Goal: Task Accomplishment & Management: Use online tool/utility

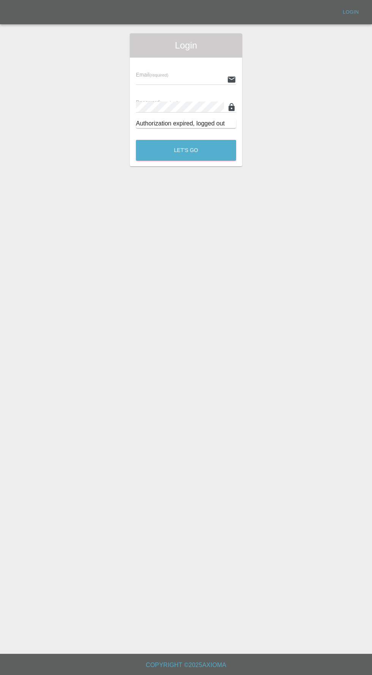
click at [182, 77] on input "text" at bounding box center [180, 79] width 88 height 11
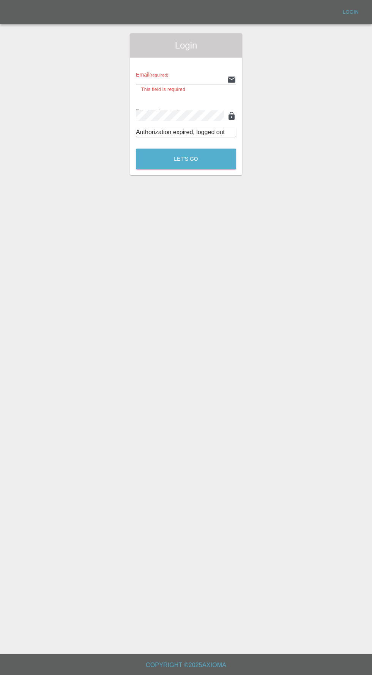
type input "info@darkknightbodyworks.co.uk"
click at [136, 149] on button "Let's Go" at bounding box center [186, 159] width 100 height 21
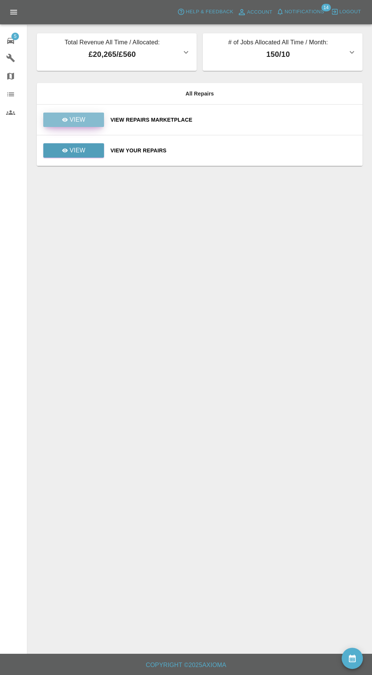
click at [86, 125] on link "View" at bounding box center [73, 120] width 61 height 14
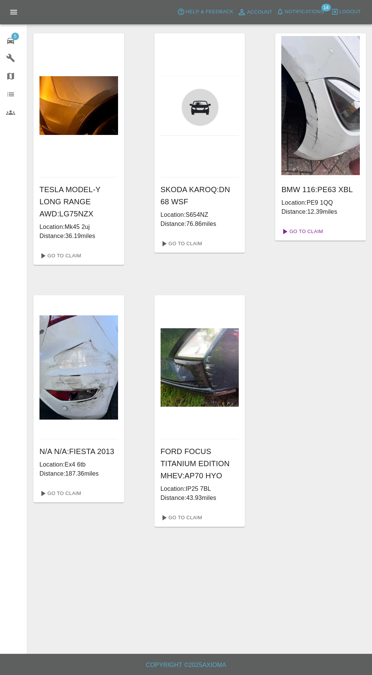
click at [320, 232] on link "Go To Claim" at bounding box center [301, 232] width 47 height 12
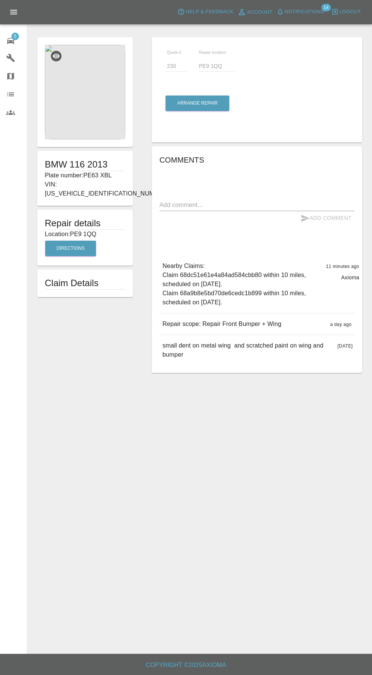
click at [83, 99] on img at bounding box center [85, 92] width 80 height 95
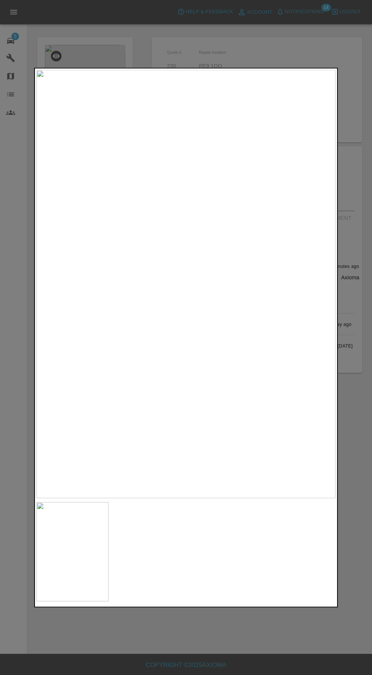
click at [279, 642] on div at bounding box center [186, 337] width 372 height 675
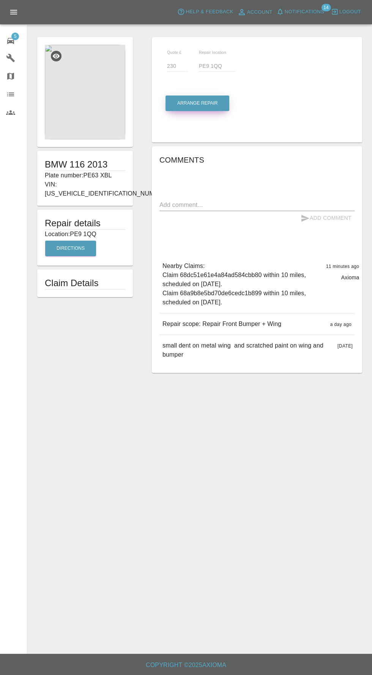
click at [187, 103] on button "Arrange Repair" at bounding box center [197, 104] width 64 height 16
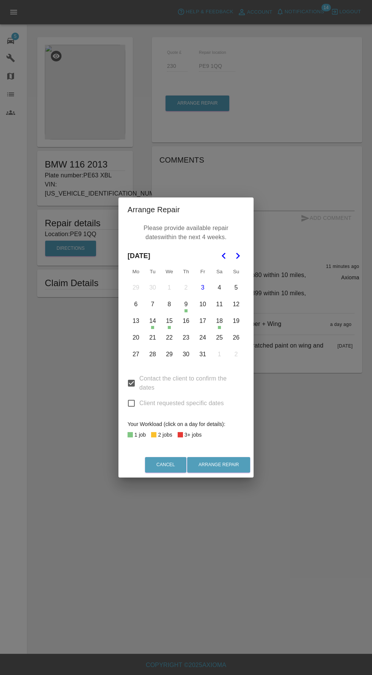
click at [202, 321] on button "17" at bounding box center [203, 321] width 16 height 16
click at [185, 321] on button "16" at bounding box center [186, 321] width 16 height 16
click at [135, 338] on button "20" at bounding box center [136, 338] width 16 height 16
click at [225, 465] on button "Arrange Repair" at bounding box center [218, 465] width 63 height 16
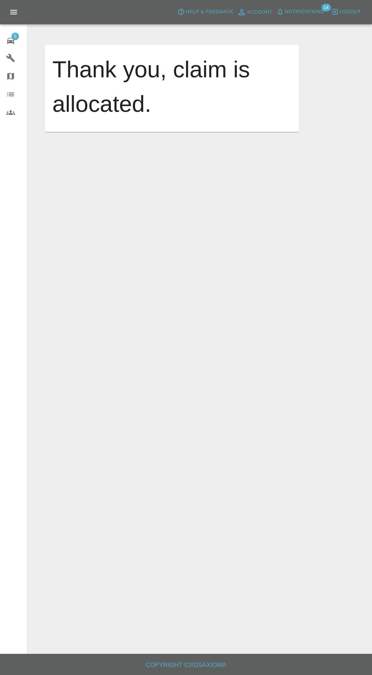
click at [15, 36] on span "5" at bounding box center [15, 37] width 8 height 8
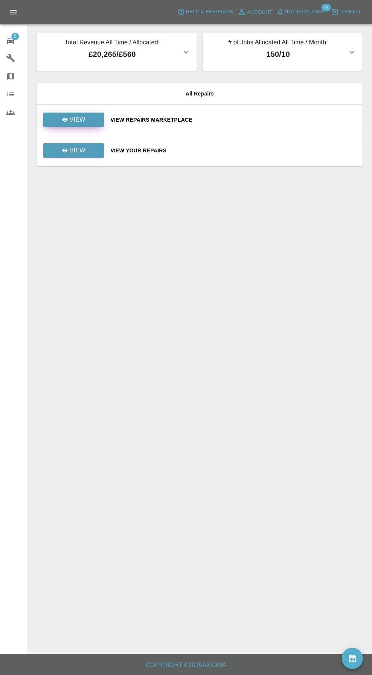
click at [74, 115] on p "View" at bounding box center [77, 119] width 16 height 9
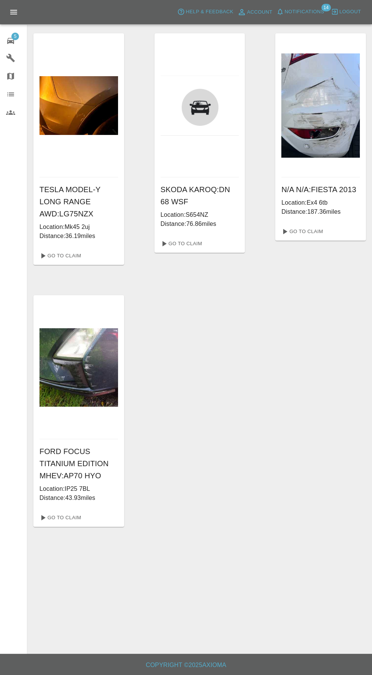
click at [67, 238] on p "Distance: 36.19 miles" at bounding box center [78, 236] width 78 height 9
click at [58, 256] on link "Go To Claim" at bounding box center [59, 256] width 47 height 12
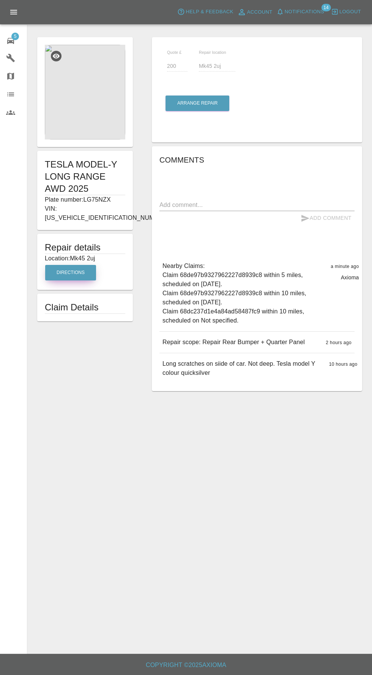
click at [60, 268] on button "Directions" at bounding box center [70, 273] width 51 height 16
click at [80, 85] on img at bounding box center [85, 92] width 80 height 95
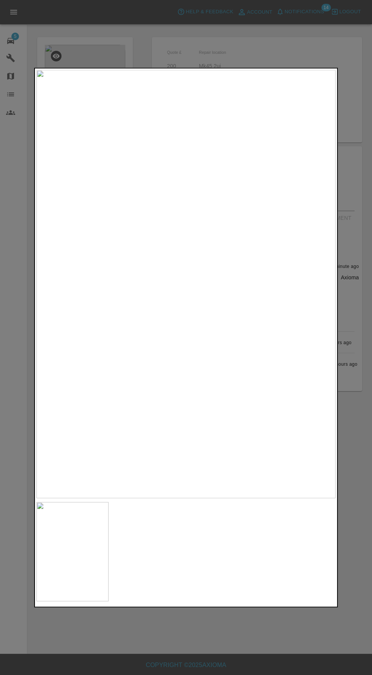
click at [257, 650] on div at bounding box center [186, 337] width 372 height 675
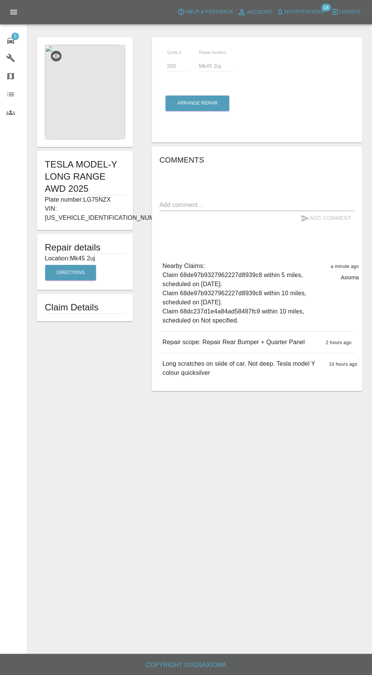
click at [65, 78] on img at bounding box center [85, 92] width 80 height 95
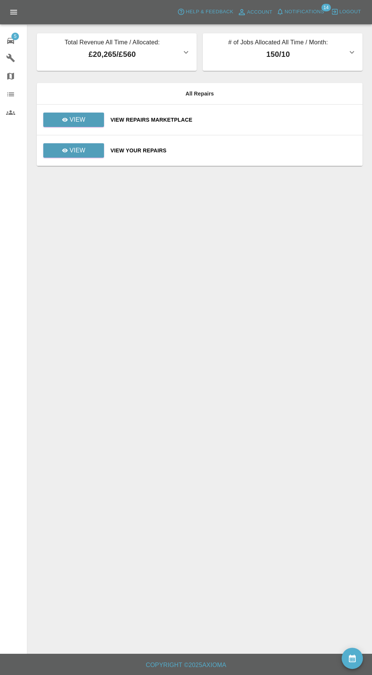
click at [315, 11] on span "Notifications" at bounding box center [303, 12] width 39 height 9
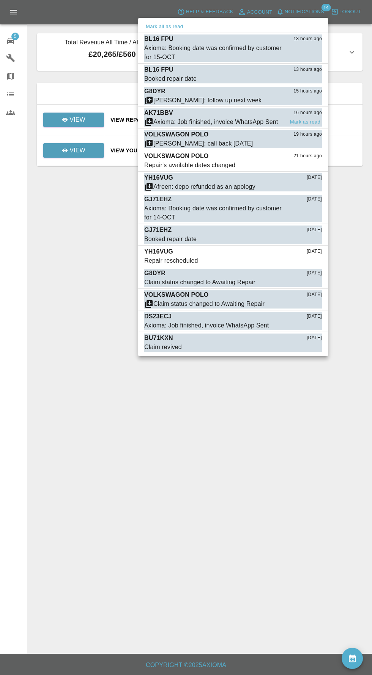
click at [185, 122] on div "Axioma: Job finished, invoice WhatsApp Sent" at bounding box center [215, 122] width 124 height 9
